Goal: Use online tool/utility: Utilize a website feature to perform a specific function

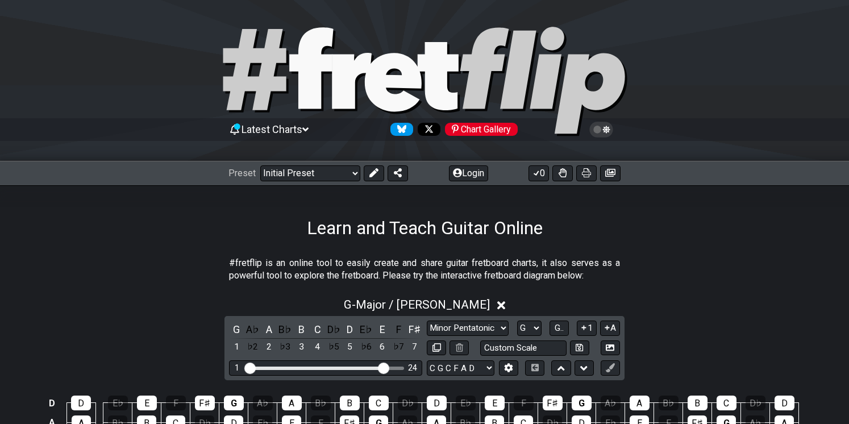
select select "Major / [PERSON_NAME]"
select select "G"
select select "C G C F A D"
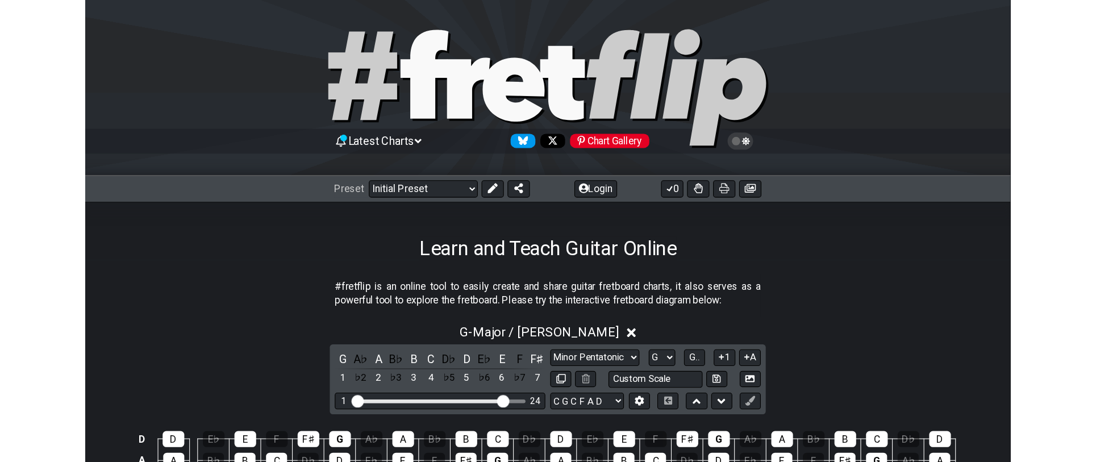
scroll to position [180, 0]
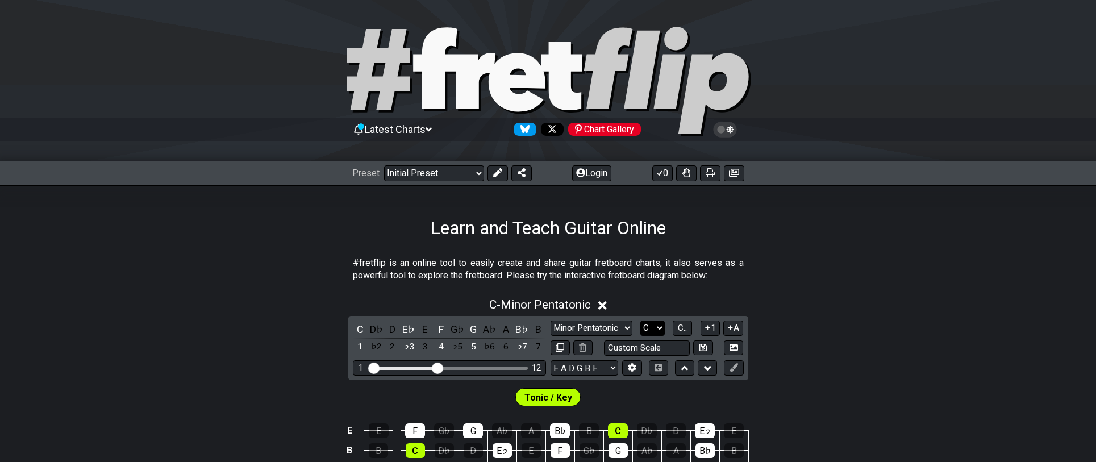
scroll to position [240, 0]
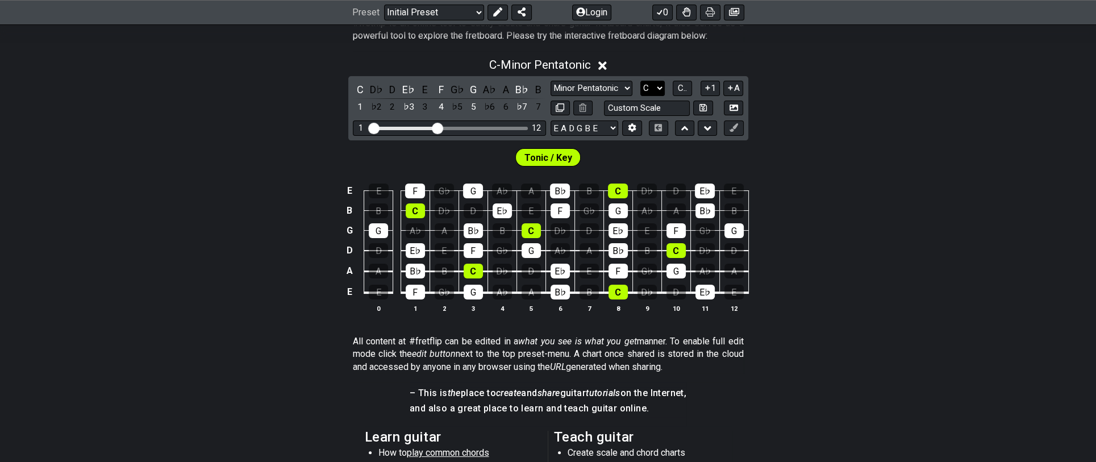
click at [641, 81] on select "A♭ A A♯ B♭ B C C♯ D♭ D D♯ E♭ E F F♯ G♭ G G♯" at bounding box center [653, 88] width 24 height 15
select select "D"
click option "D" at bounding box center [0, 0] width 0 height 0
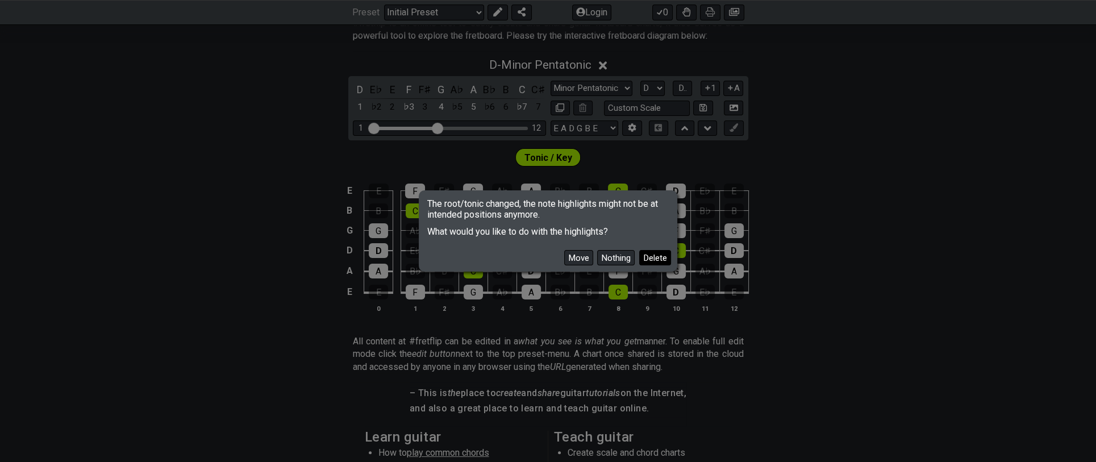
click at [656, 257] on button "Delete" at bounding box center [655, 257] width 32 height 15
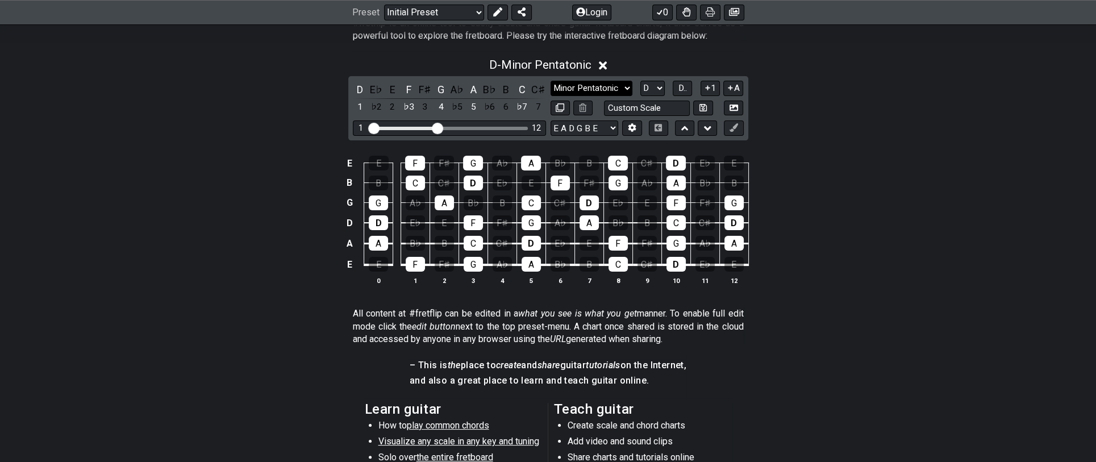
click at [551, 81] on select "Minor Pentatonic Click to edit Minor Pentatonic Major Pentatonic Minor Blues Ma…" at bounding box center [592, 88] width 82 height 15
select select "Major / [PERSON_NAME]"
click option "Major / [PERSON_NAME]" at bounding box center [0, 0] width 0 height 0
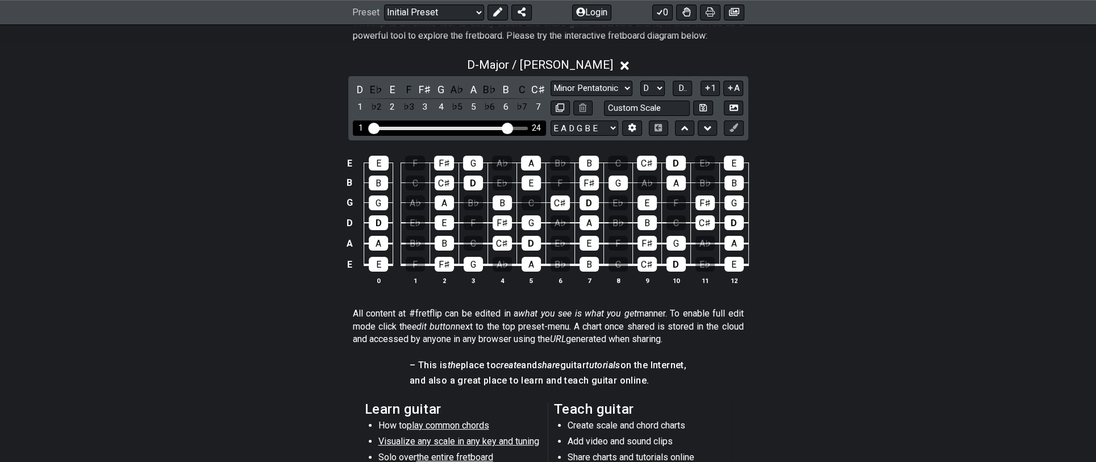
drag, startPoint x: 440, startPoint y: 128, endPoint x: 506, endPoint y: 127, distance: 65.9
click at [506, 127] on input "Visible fret range" at bounding box center [449, 127] width 161 height 0
